Goal: Task Accomplishment & Management: Complete application form

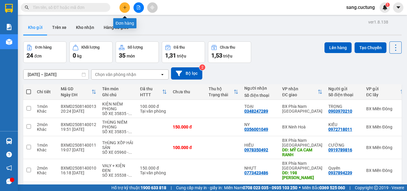
click at [126, 7] on icon "plus" at bounding box center [124, 7] width 3 height 0
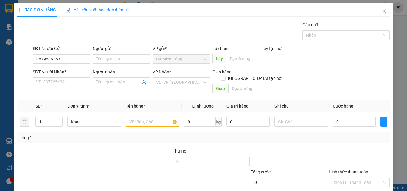
type input "0879686363"
click at [136, 56] on input "Người gửi" at bounding box center [122, 59] width 58 height 10
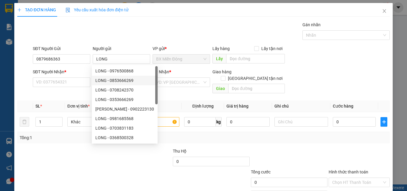
type input "LONG"
click at [57, 86] on input "SĐT Người Nhận *" at bounding box center [62, 83] width 58 height 10
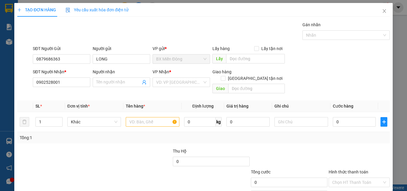
type input "0902528001"
click at [104, 83] on input "Người nhận" at bounding box center [118, 82] width 44 height 7
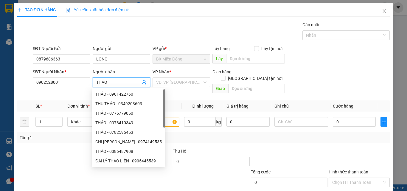
type input "THẢO"
click at [165, 83] on input "search" at bounding box center [179, 82] width 46 height 9
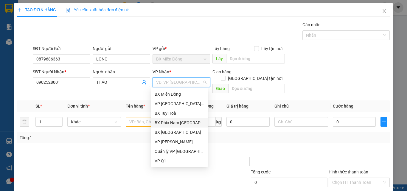
click at [179, 123] on div "BX Phía Nam [GEOGRAPHIC_DATA]" at bounding box center [180, 123] width 50 height 7
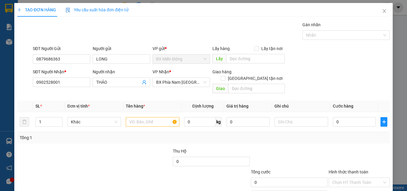
click at [236, 84] on input "text" at bounding box center [256, 89] width 57 height 10
type input "SỐ"
click at [225, 76] on input "[GEOGRAPHIC_DATA] tận nơi" at bounding box center [223, 78] width 4 height 4
checkbox input "true"
click at [250, 84] on input "SỐ" at bounding box center [256, 89] width 57 height 10
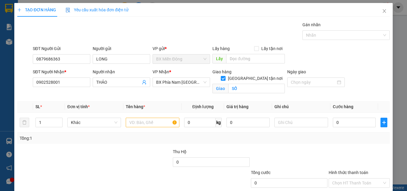
click at [250, 85] on input "SỐ" at bounding box center [256, 89] width 57 height 10
type input "SỐ 01 [PERSON_NAME][GEOGRAPHIC_DATA]"
click at [303, 80] on input "Ngày giao" at bounding box center [313, 82] width 45 height 7
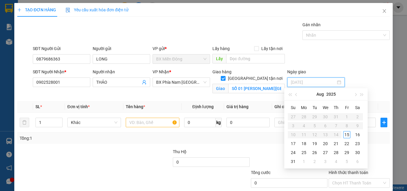
type input "[DATE]"
click at [346, 135] on div "15" at bounding box center [346, 134] width 7 height 7
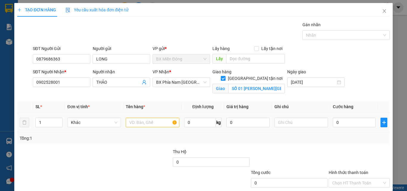
click at [155, 123] on input "text" at bounding box center [153, 123] width 54 height 10
type input "HỘP NIÊM PHONG"
click at [283, 125] on input "text" at bounding box center [302, 123] width 54 height 10
type input "XE35277-0933373796"
click at [351, 123] on input "0" at bounding box center [354, 123] width 43 height 10
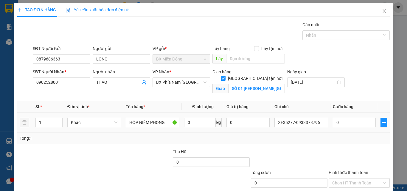
type input "1"
type input "15"
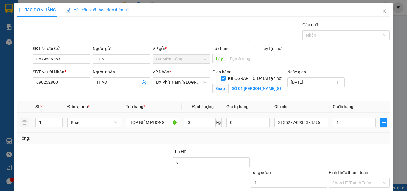
type input "15"
type input "150"
type input "1.500"
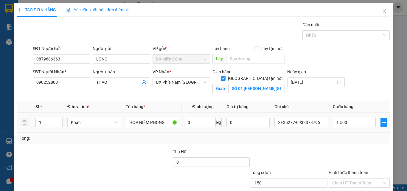
type input "1.500"
type input "15.000"
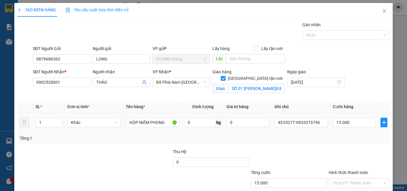
type input "150.000"
click at [324, 138] on div "Tổng: 1" at bounding box center [204, 138] width 368 height 7
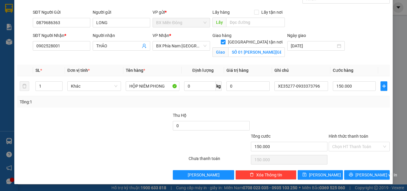
scroll to position [37, 0]
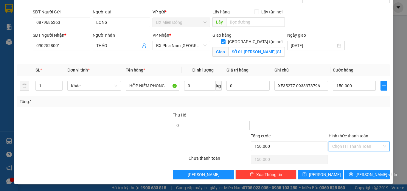
click at [336, 144] on input "Hình thức thanh toán" at bounding box center [357, 146] width 50 height 9
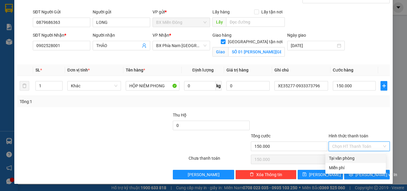
click at [346, 156] on div "Tại văn phòng" at bounding box center [355, 158] width 53 height 7
type input "0"
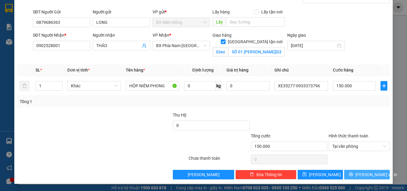
click at [359, 175] on span "[PERSON_NAME] và In" at bounding box center [377, 174] width 42 height 7
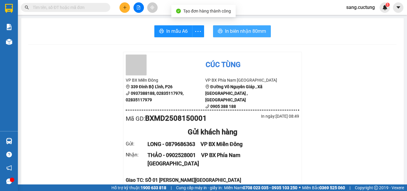
click at [249, 30] on span "In biên nhận 80mm" at bounding box center [245, 30] width 41 height 7
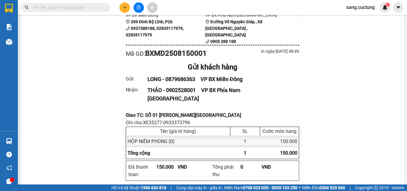
scroll to position [60, 0]
